Goal: Check status: Check status

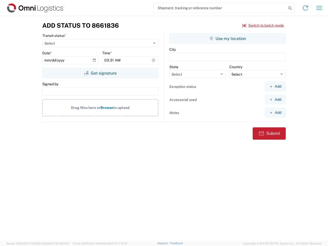
click at [220, 8] on input "search" at bounding box center [220, 8] width 133 height 10
click at [291, 8] on icon at bounding box center [290, 8] width 7 height 7
click at [306, 8] on icon at bounding box center [306, 8] width 8 height 8
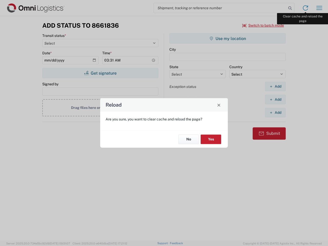
click at [320, 8] on div "Reload Are you sure, you want to clear cache and reload the page? No Yes" at bounding box center [164, 123] width 328 height 246
click at [264, 25] on div "Reload Are you sure, you want to clear cache and reload the page? No Yes" at bounding box center [164, 123] width 328 height 246
click at [100, 73] on div "Reload Are you sure, you want to clear cache and reload the page? No Yes" at bounding box center [164, 123] width 328 height 246
click at [228, 38] on div "Reload Are you sure, you want to clear cache and reload the page? No Yes" at bounding box center [164, 123] width 328 height 246
click at [276, 86] on div "Reload Are you sure, you want to clear cache and reload the page? No Yes" at bounding box center [164, 123] width 328 height 246
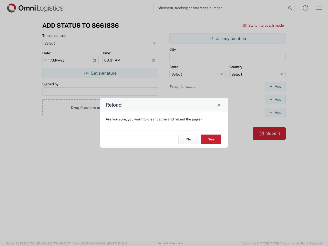
click at [276, 100] on div "Reload Are you sure, you want to clear cache and reload the page? No Yes" at bounding box center [164, 123] width 328 height 246
click at [276, 113] on div "Reload Are you sure, you want to clear cache and reload the page? No Yes" at bounding box center [164, 123] width 328 height 246
